Goal: Find specific page/section: Locate item on page

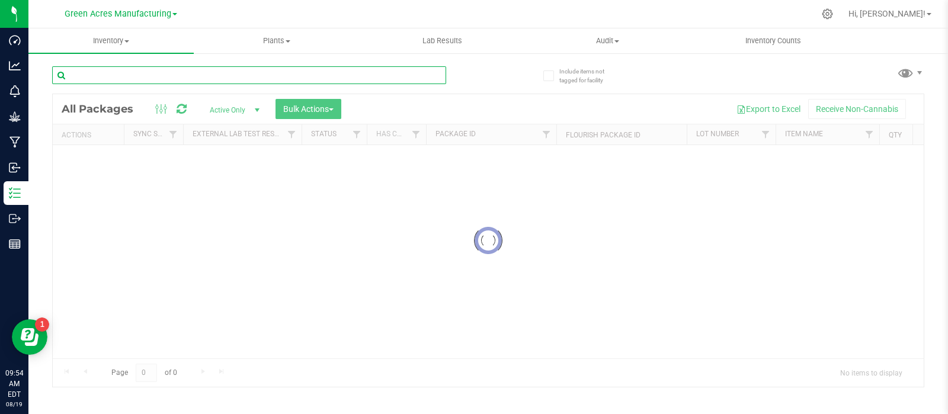
click at [119, 75] on input "text" at bounding box center [249, 75] width 394 height 18
paste input "LHR-JUN25BCT01"
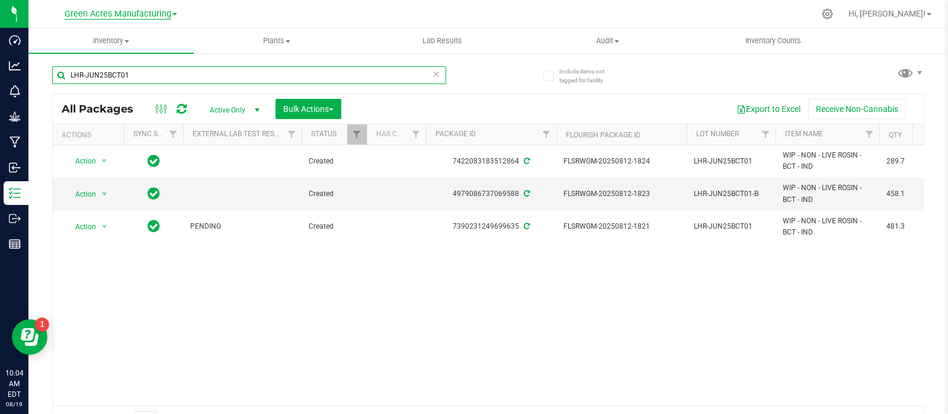
type input "LHR-JUN25BCT01"
click at [485, 197] on div "4979086737069588" at bounding box center [491, 193] width 134 height 11
click at [484, 197] on div "4979086737069588" at bounding box center [491, 193] width 134 height 11
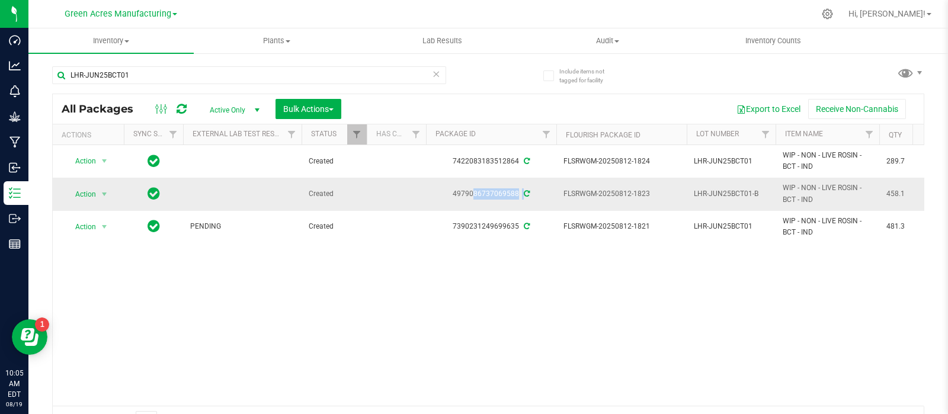
click at [484, 197] on div "4979086737069588" at bounding box center [491, 193] width 134 height 11
copy div "4979086737069588"
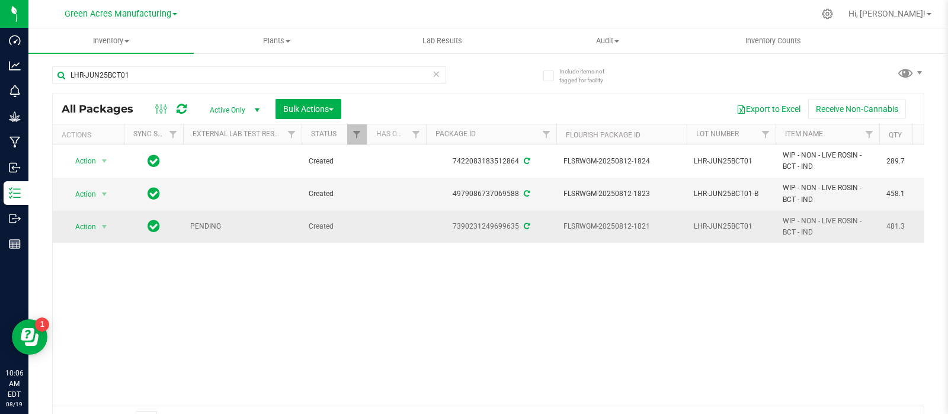
click at [507, 220] on td "7390231249699635" at bounding box center [491, 227] width 130 height 32
click at [507, 221] on div "7390231249699635" at bounding box center [491, 226] width 134 height 11
copy div "7390231249699635"
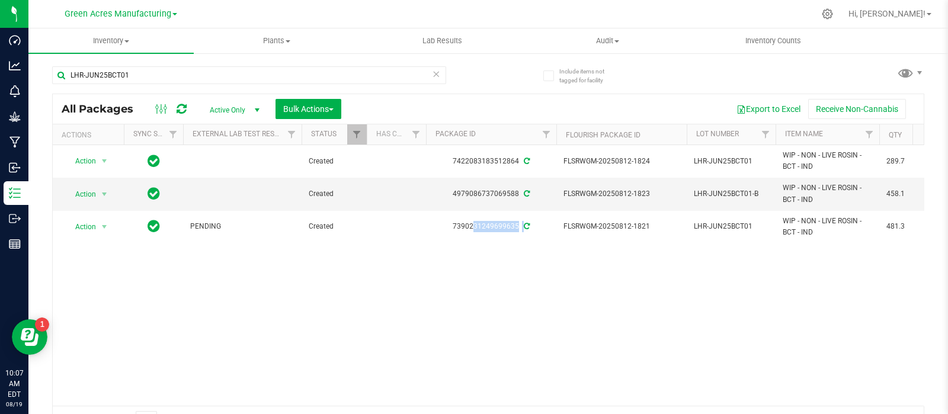
click at [180, 108] on icon at bounding box center [182, 109] width 10 height 12
